Goal: Task Accomplishment & Management: Manage account settings

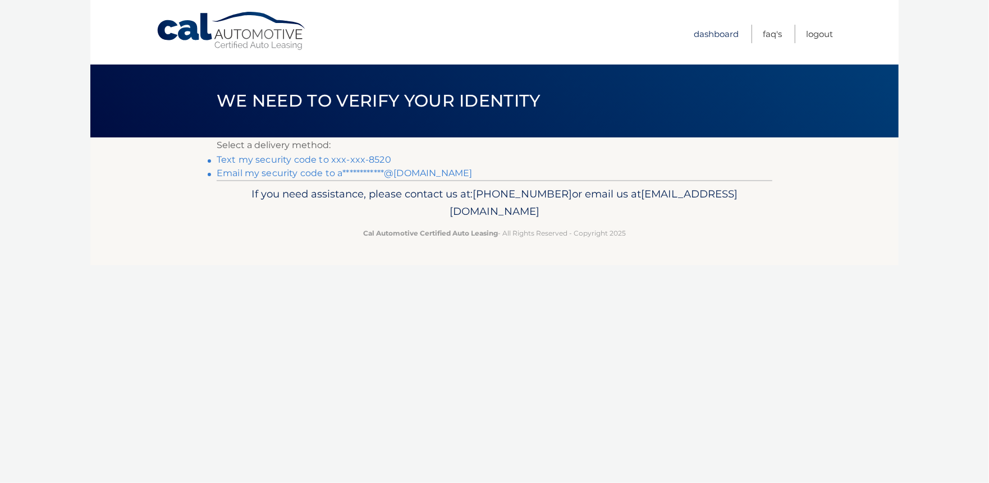
click at [711, 33] on link "Dashboard" at bounding box center [716, 34] width 45 height 19
click at [249, 175] on link "**********" at bounding box center [344, 173] width 255 height 11
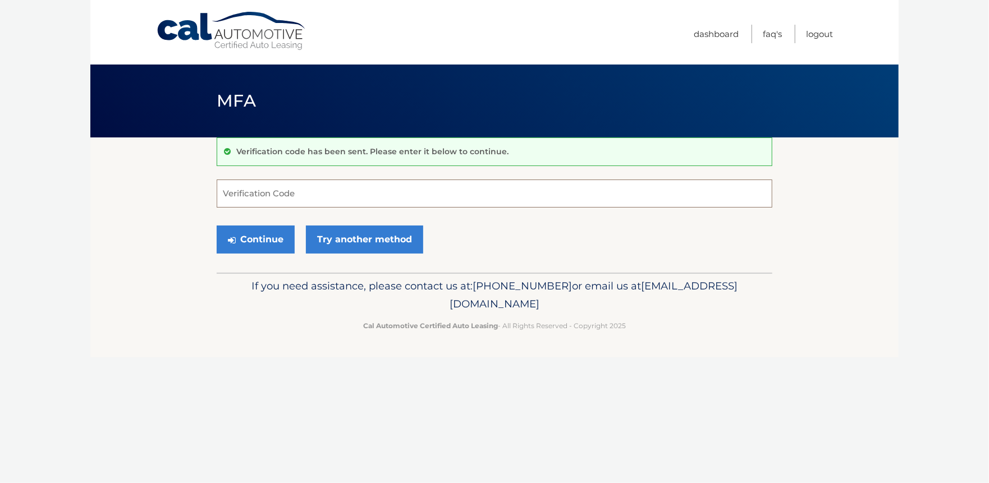
click at [246, 186] on input "Verification Code" at bounding box center [495, 194] width 556 height 28
type input "514863"
click at [217, 226] on button "Continue" at bounding box center [256, 240] width 78 height 28
click at [267, 239] on button "Continue" at bounding box center [256, 240] width 78 height 28
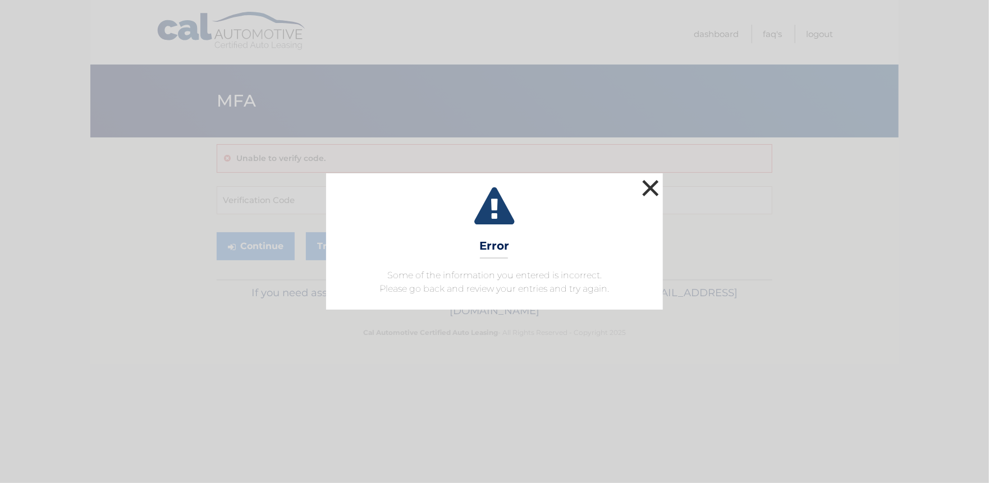
click at [648, 187] on button "×" at bounding box center [650, 188] width 22 height 22
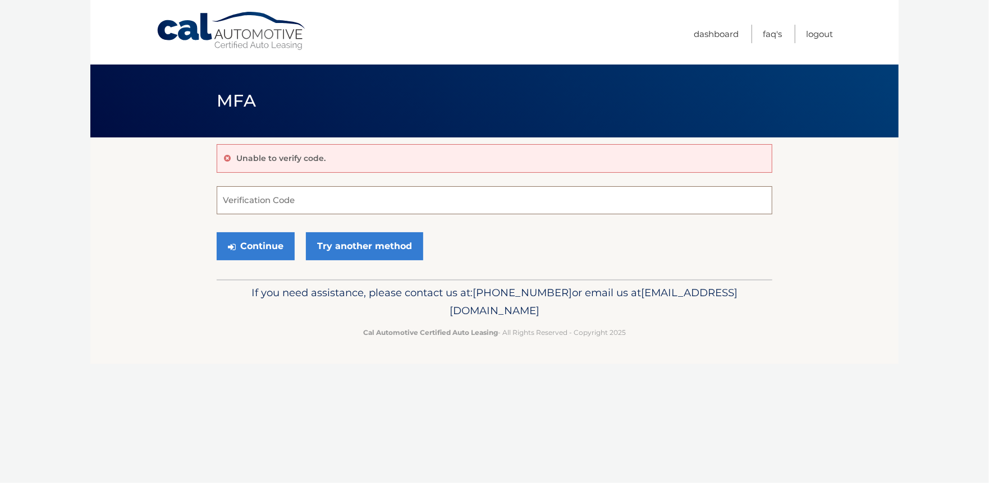
click at [273, 198] on input "Verification Code" at bounding box center [495, 200] width 556 height 28
paste input "514863"
type input "514863"
click at [267, 246] on button "Continue" at bounding box center [256, 246] width 78 height 28
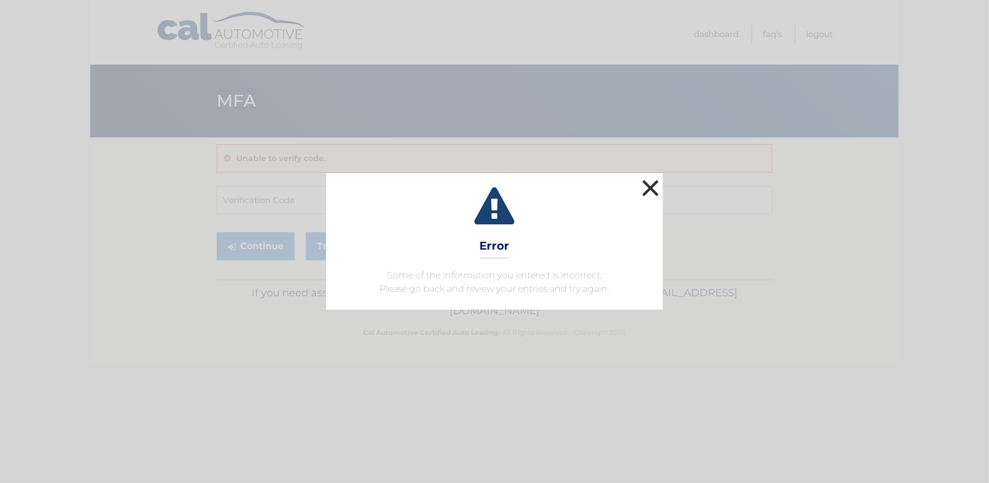
click at [656, 189] on button "×" at bounding box center [650, 188] width 22 height 22
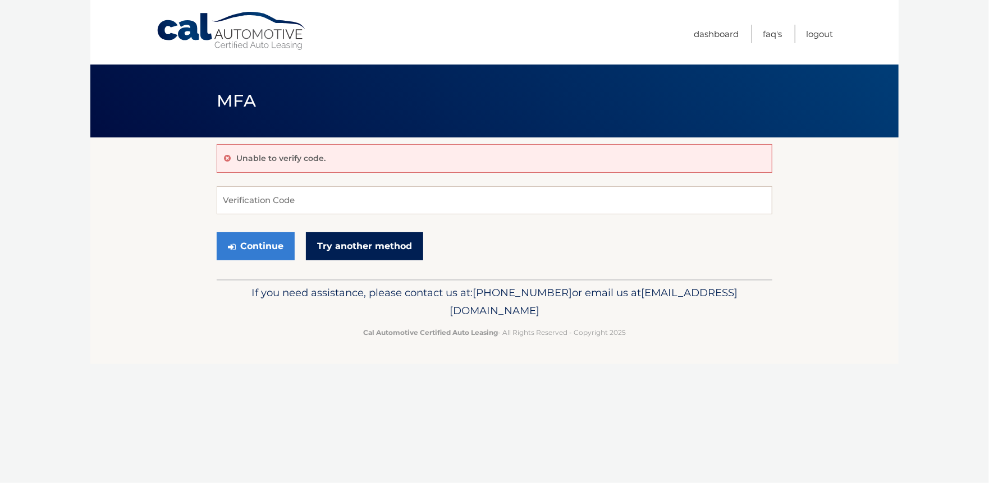
click at [361, 244] on link "Try another method" at bounding box center [364, 246] width 117 height 28
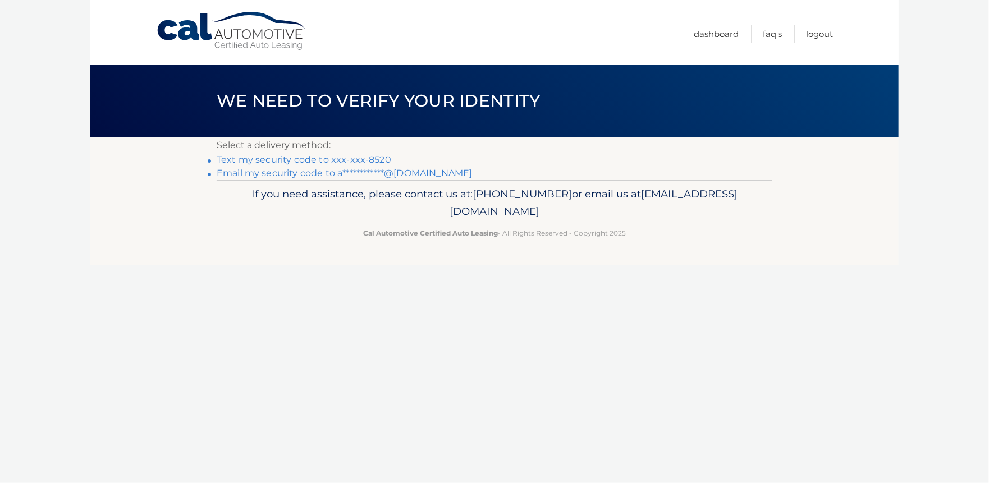
click at [270, 161] on link "Text my security code to xxx-xxx-8520" at bounding box center [304, 159] width 175 height 11
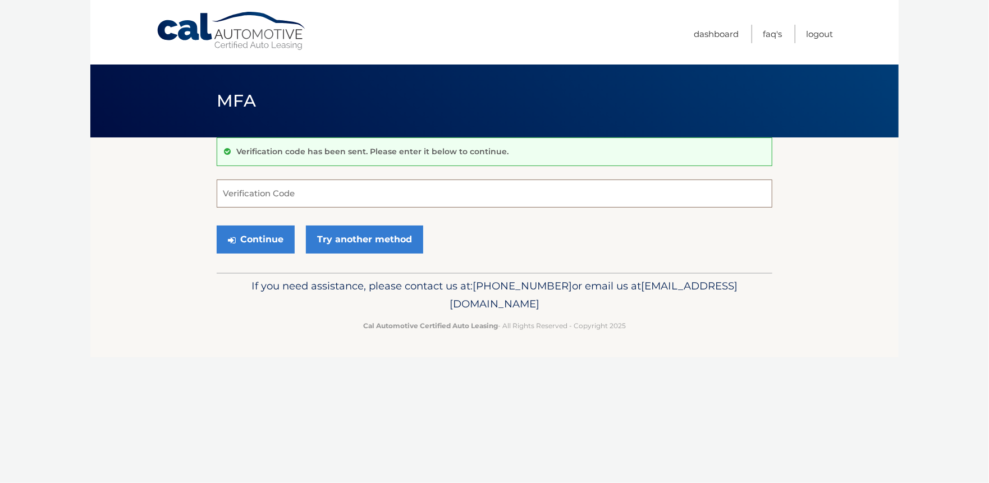
click at [245, 188] on input "Verification Code" at bounding box center [495, 194] width 556 height 28
type input "210492"
click at [254, 240] on button "Continue" at bounding box center [256, 240] width 78 height 28
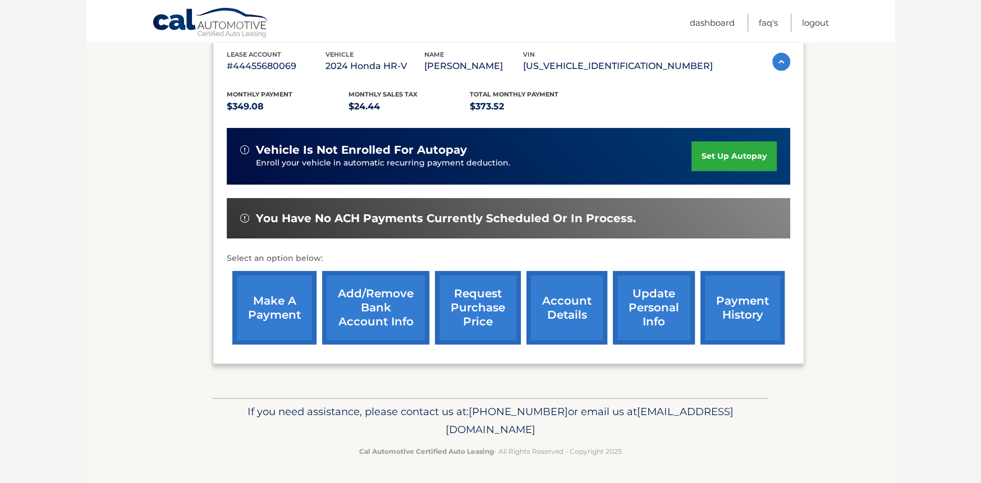
scroll to position [210, 0]
click at [552, 313] on link "account details" at bounding box center [567, 308] width 81 height 74
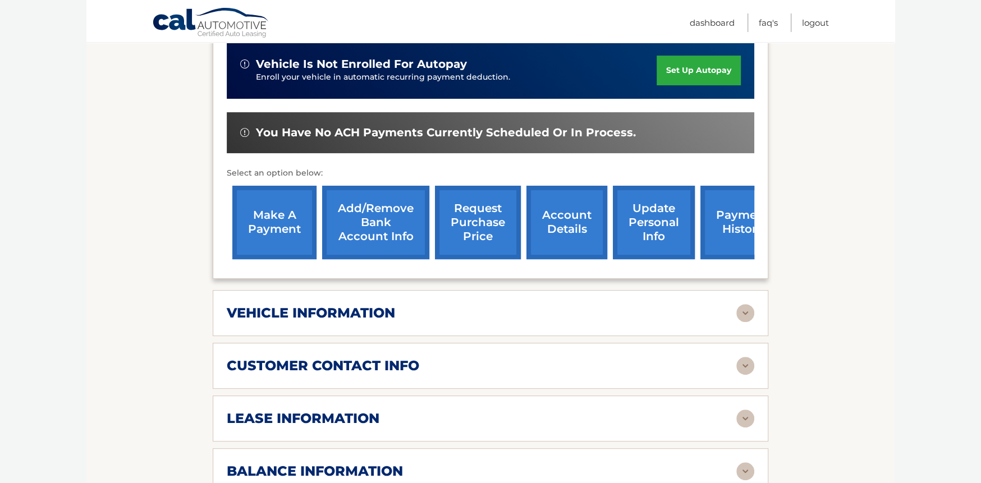
scroll to position [337, 0]
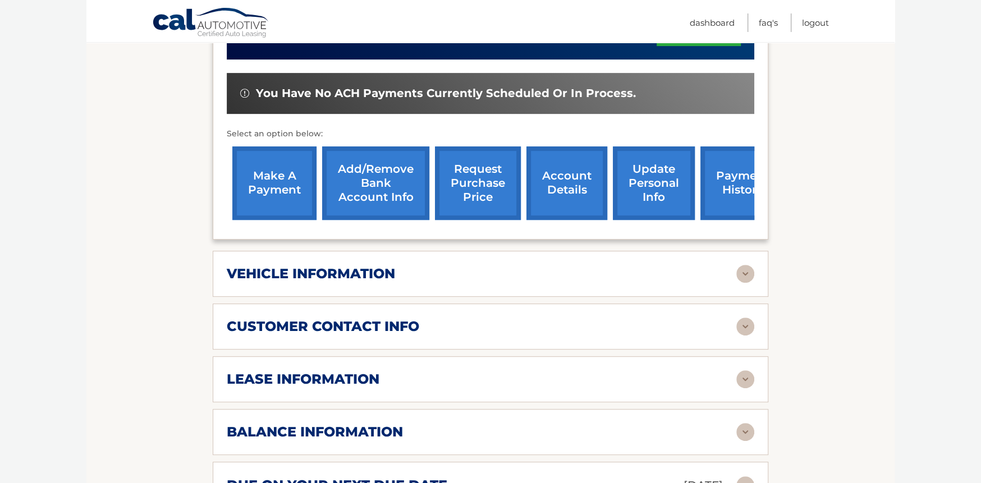
click at [742, 388] on img at bounding box center [745, 379] width 18 height 18
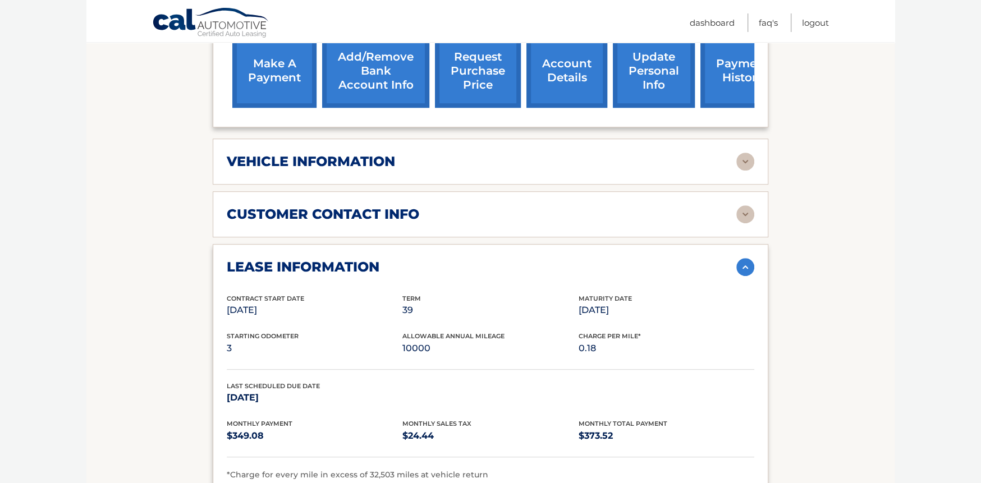
scroll to position [561, 0]
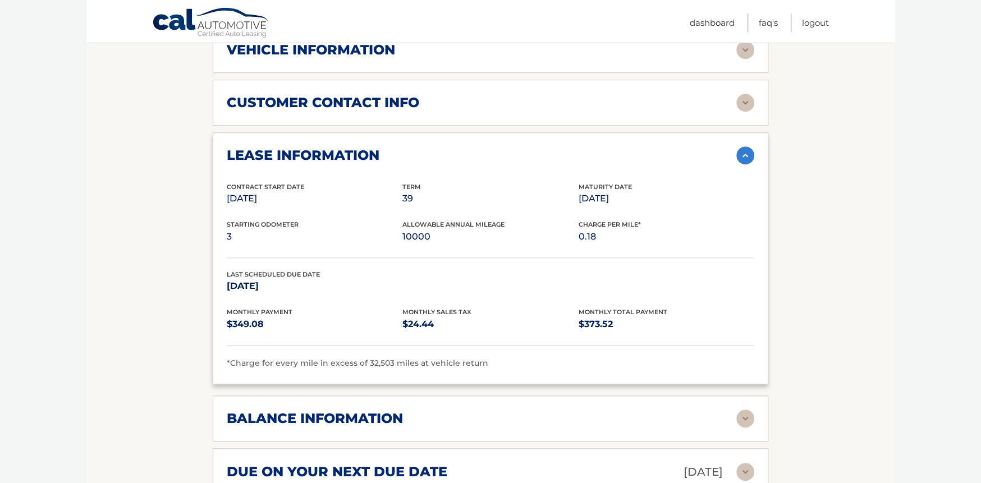
click at [745, 164] on img at bounding box center [745, 156] width 18 height 18
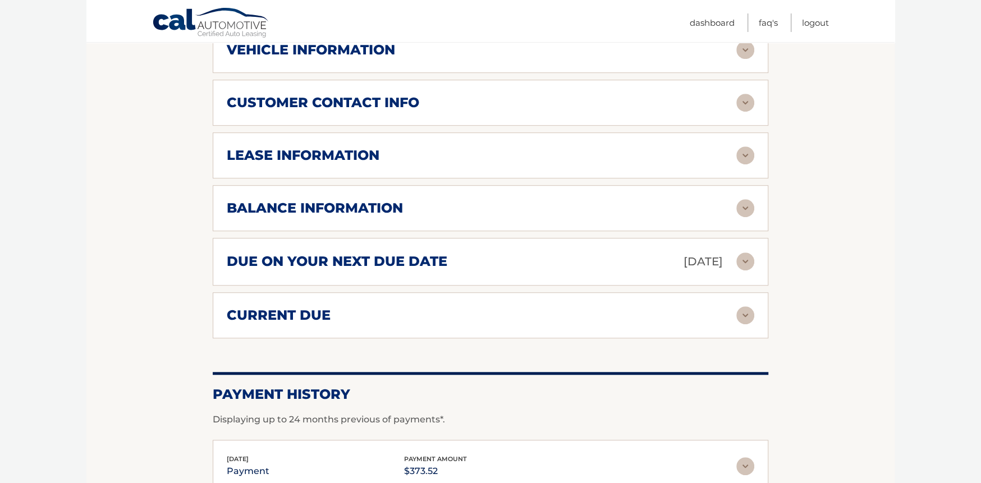
click at [743, 271] on img at bounding box center [745, 262] width 18 height 18
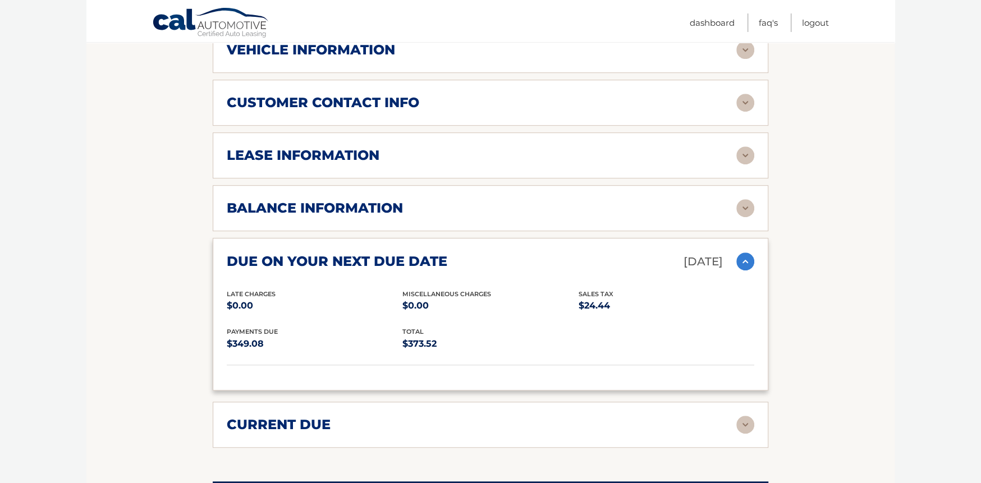
click at [741, 271] on img at bounding box center [745, 262] width 18 height 18
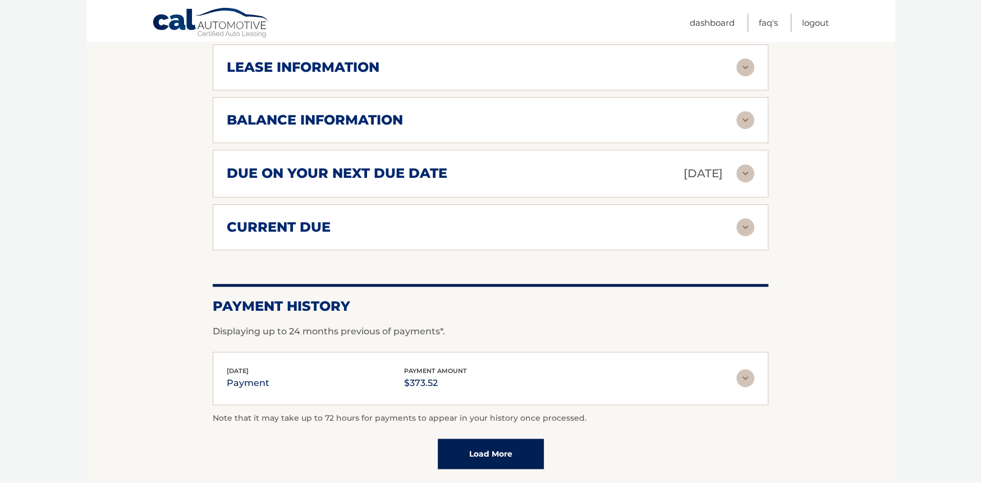
scroll to position [674, 0]
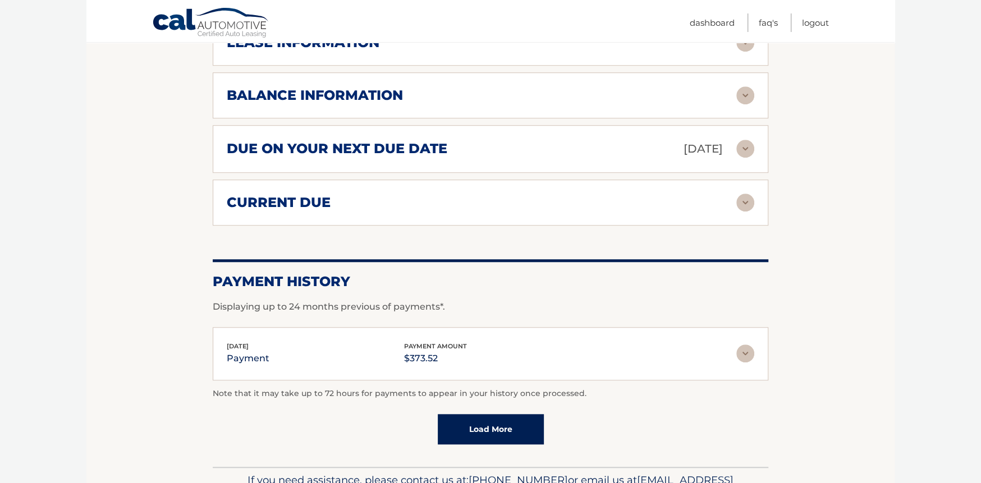
click at [748, 363] on img at bounding box center [745, 354] width 18 height 18
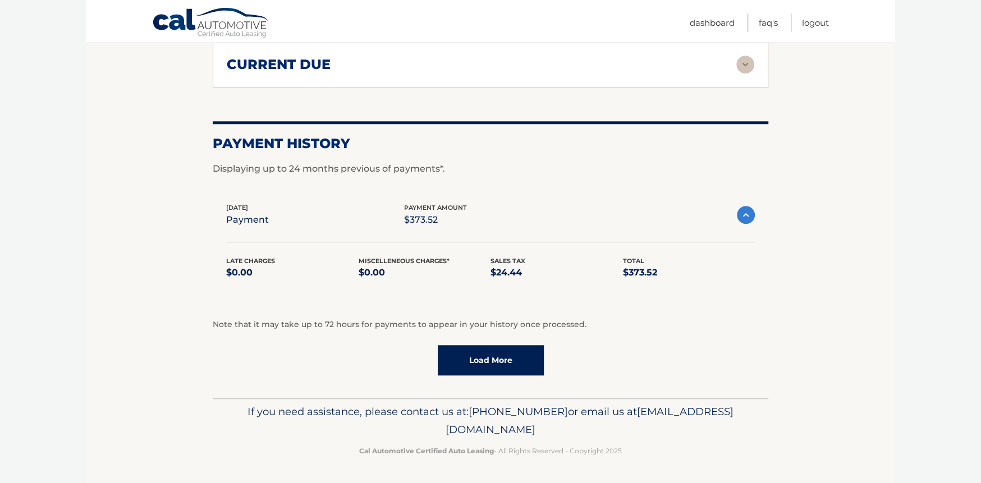
scroll to position [823, 0]
click at [748, 219] on img at bounding box center [746, 215] width 18 height 18
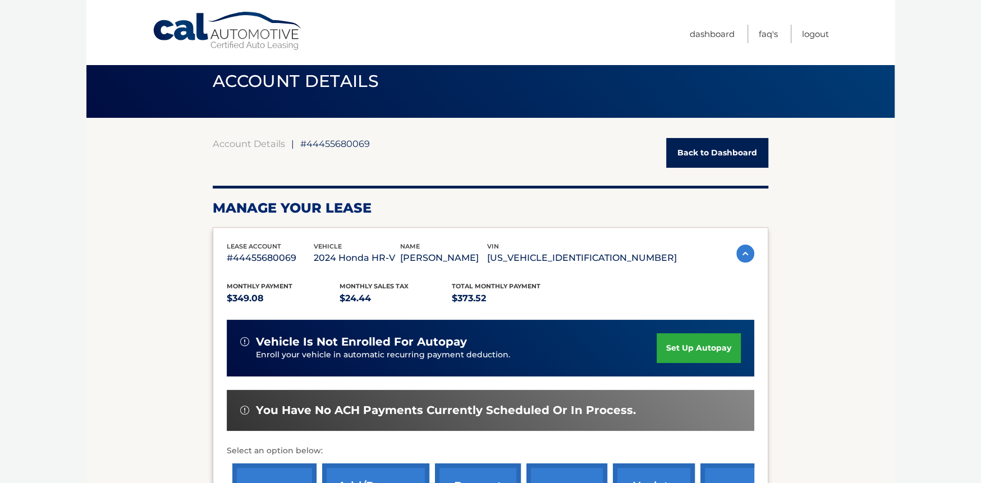
scroll to position [0, 0]
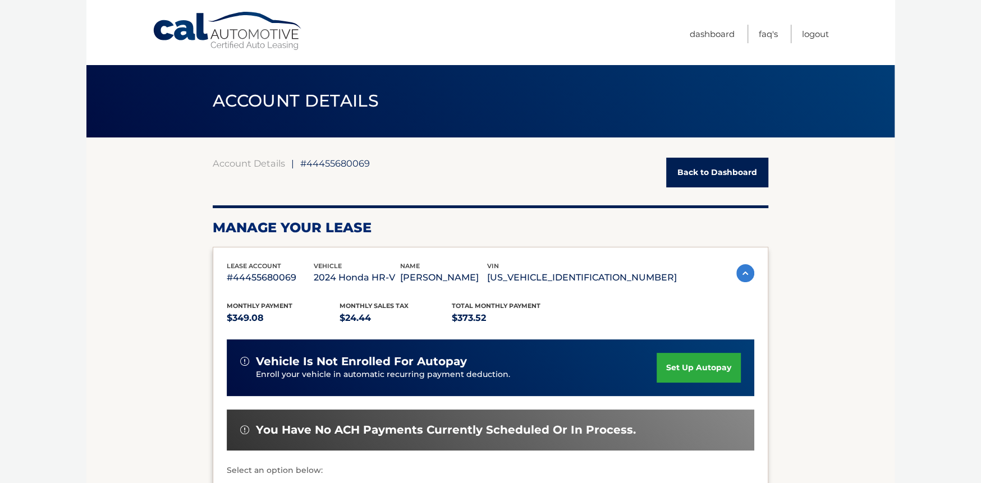
click at [711, 167] on link "Back to Dashboard" at bounding box center [717, 173] width 102 height 30
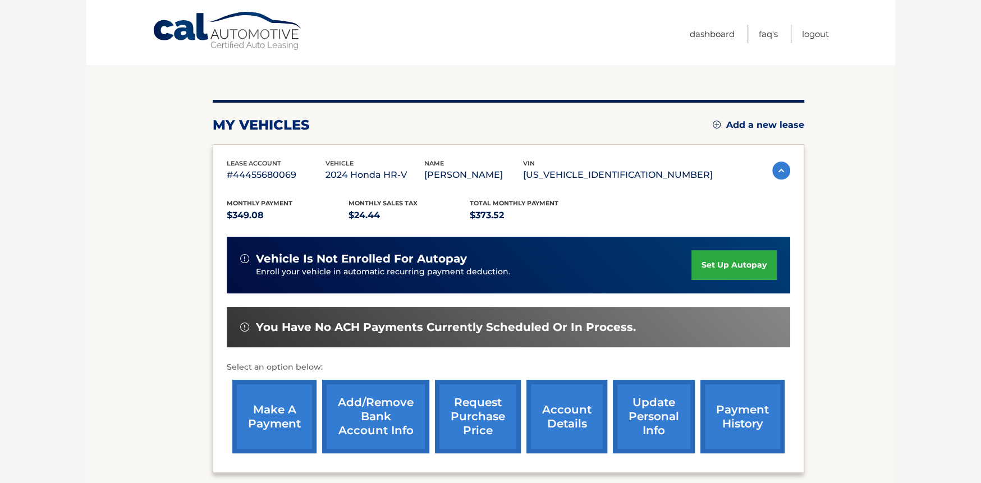
scroll to position [112, 0]
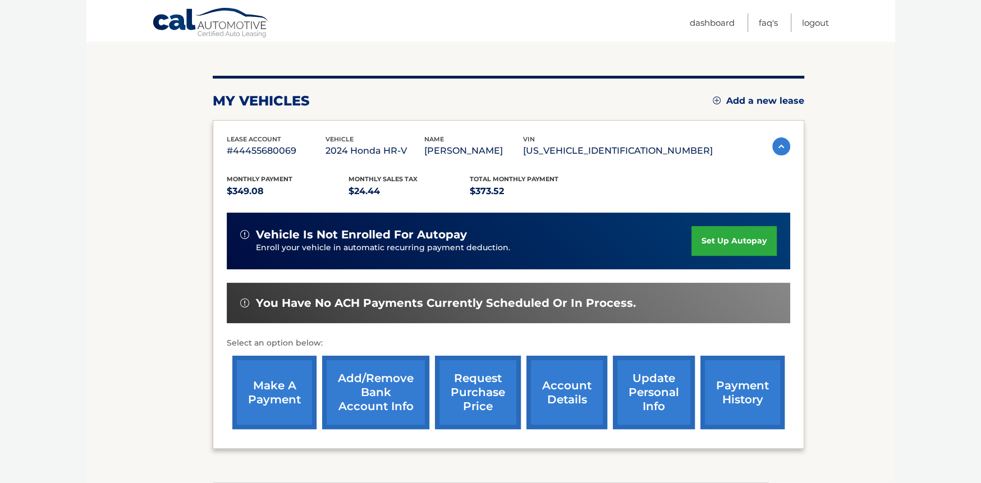
click at [725, 409] on link "payment history" at bounding box center [743, 393] width 84 height 74
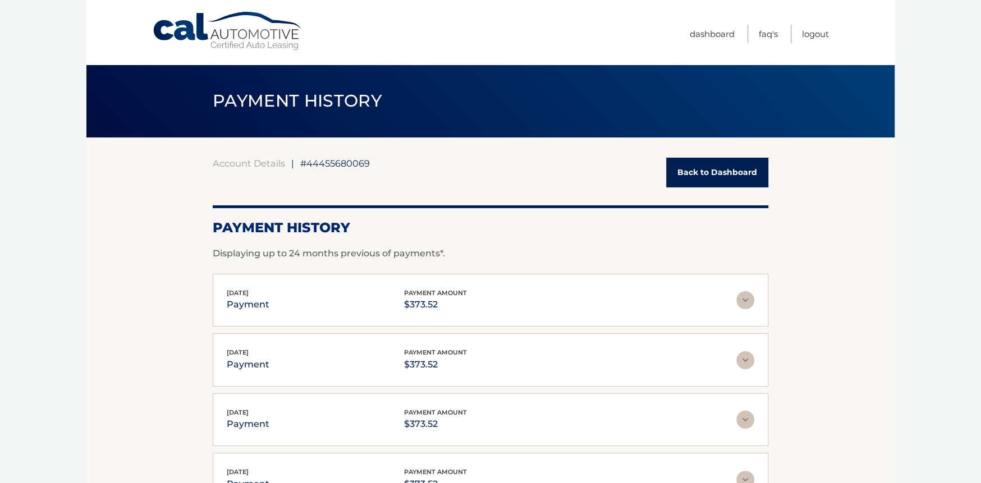
click at [745, 300] on img at bounding box center [745, 300] width 18 height 18
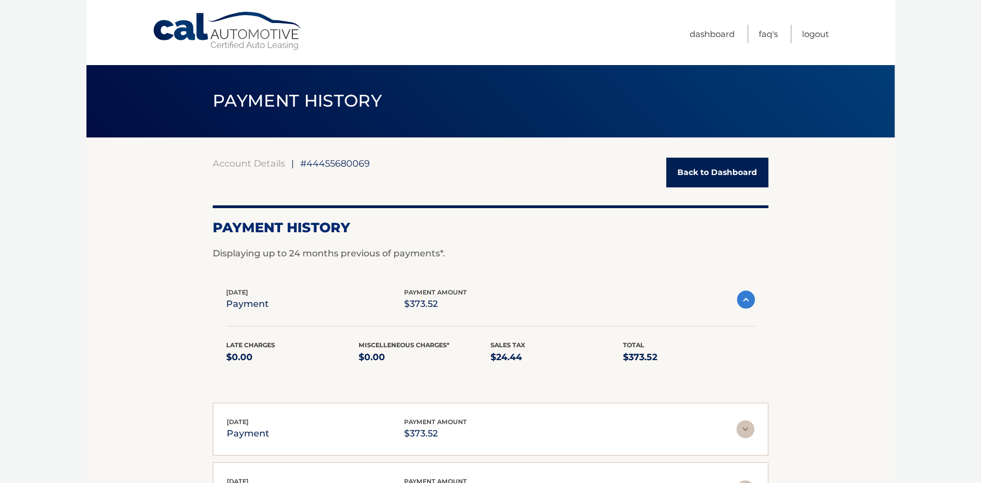
click at [745, 300] on img at bounding box center [746, 300] width 18 height 18
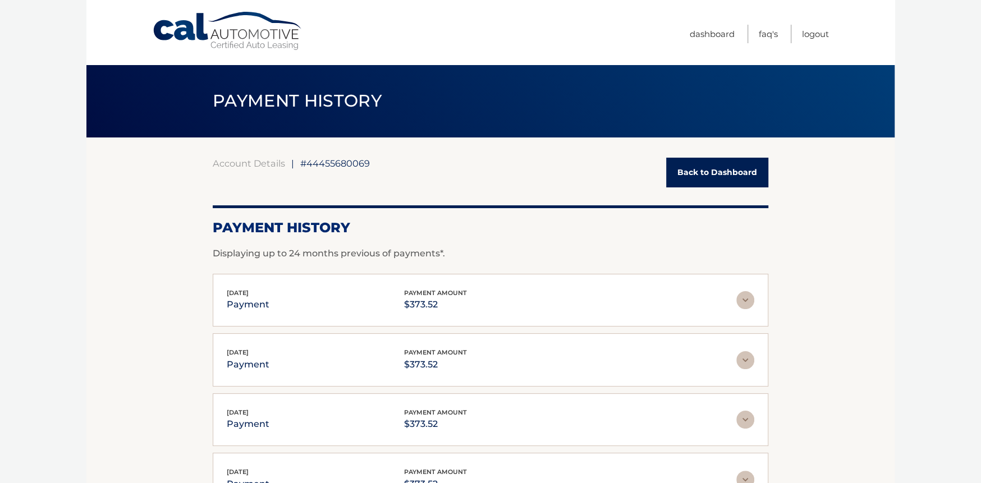
click at [715, 175] on link "Back to Dashboard" at bounding box center [717, 173] width 102 height 30
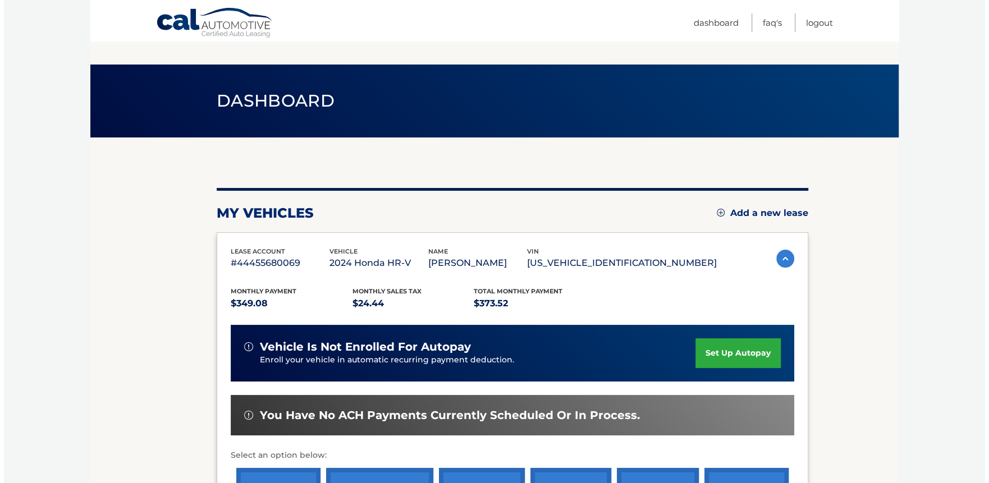
scroll to position [112, 0]
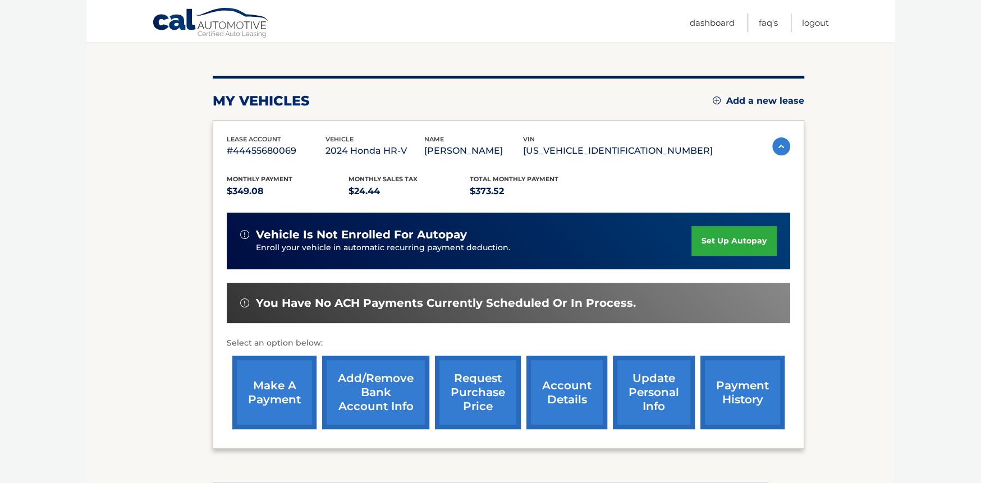
click at [473, 396] on link "request purchase price" at bounding box center [478, 393] width 86 height 74
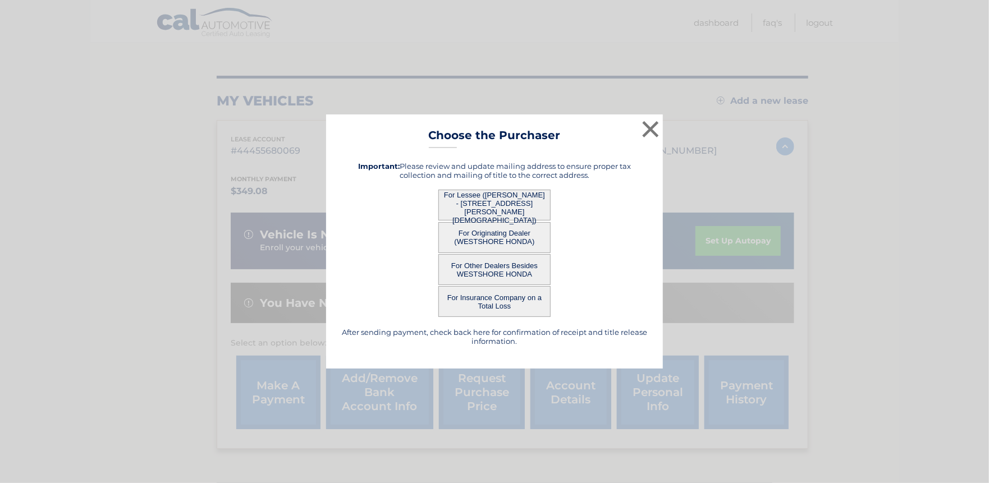
click at [489, 205] on button "For Lessee ([PERSON_NAME] - [STREET_ADDRESS][PERSON_NAME][DEMOGRAPHIC_DATA])" at bounding box center [494, 205] width 112 height 31
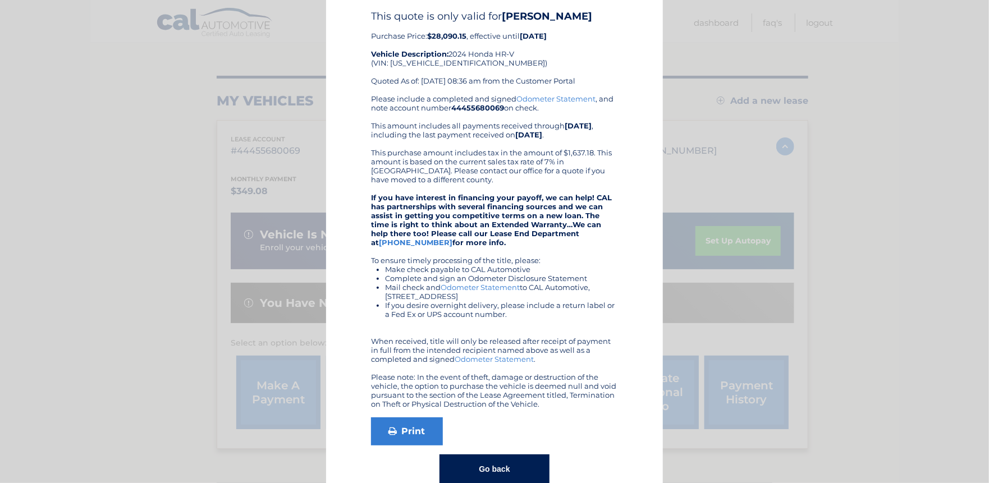
scroll to position [81, 0]
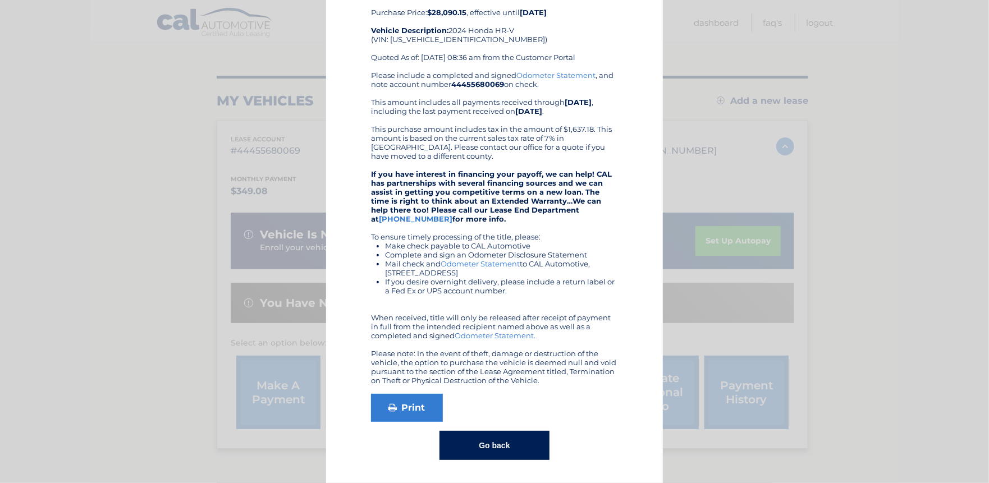
click at [492, 449] on button "Go back" at bounding box center [494, 445] width 109 height 29
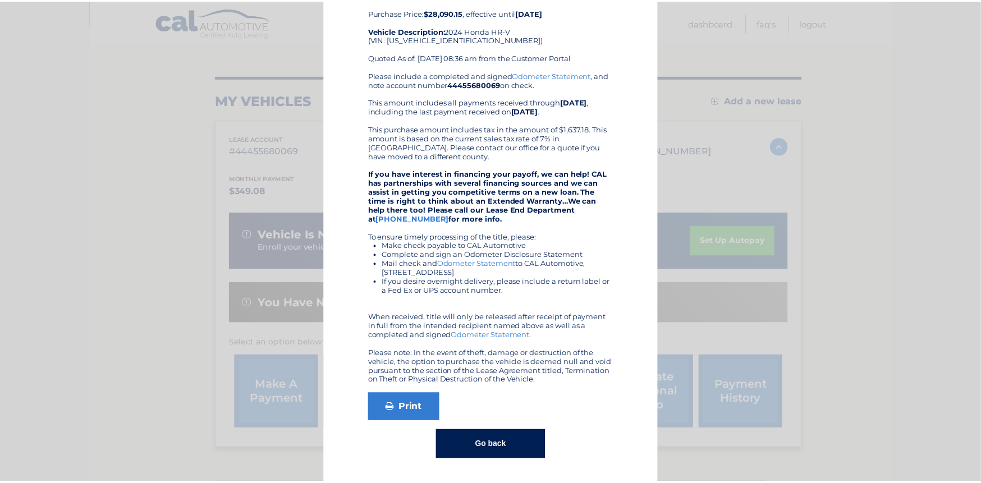
scroll to position [0, 0]
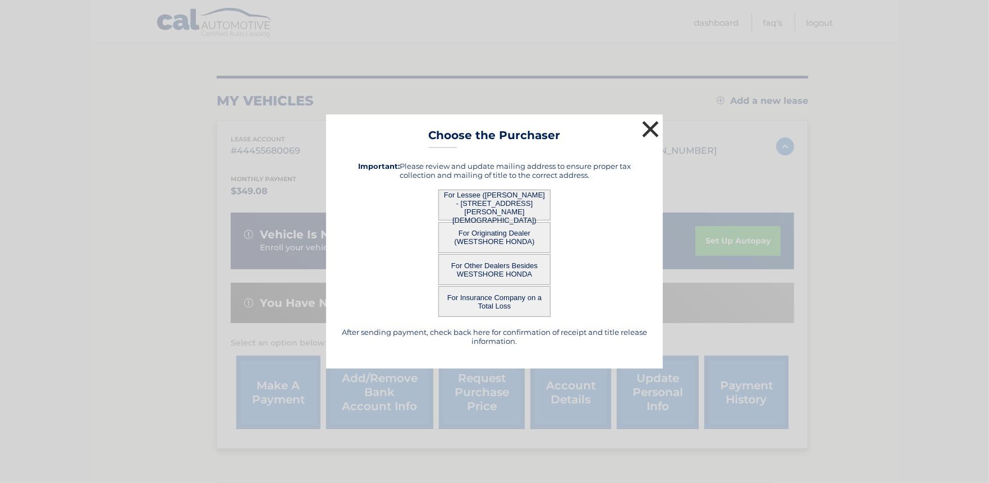
click at [654, 127] on button "×" at bounding box center [650, 129] width 22 height 22
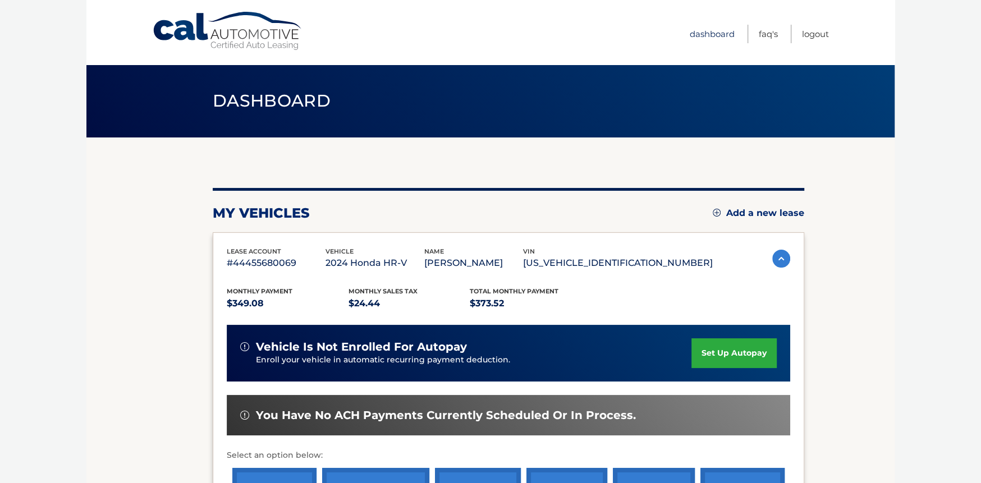
click at [699, 33] on link "Dashboard" at bounding box center [712, 34] width 45 height 19
click at [766, 34] on link "FAQ's" at bounding box center [768, 34] width 19 height 19
